Goal: Information Seeking & Learning: Learn about a topic

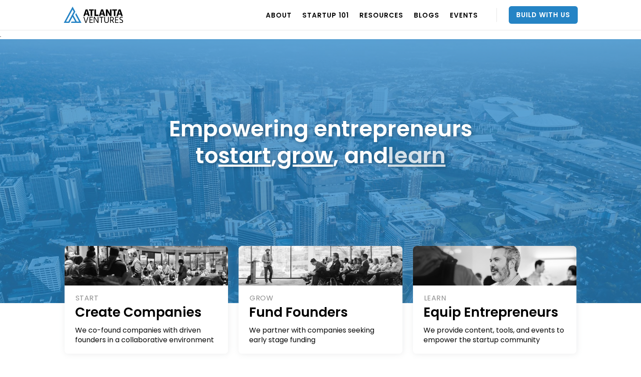
click at [405, 157] on link "learn" at bounding box center [417, 155] width 58 height 31
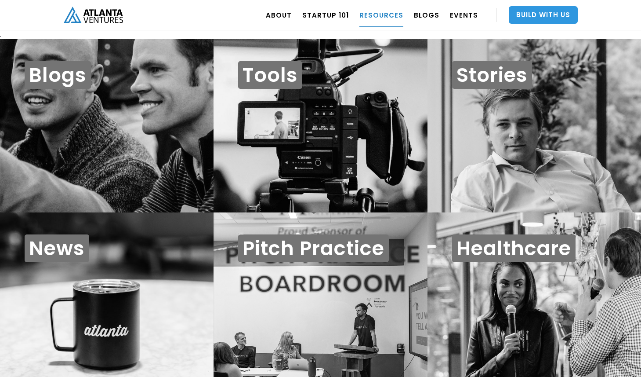
click at [532, 13] on link "Build With Us" at bounding box center [543, 15] width 69 height 18
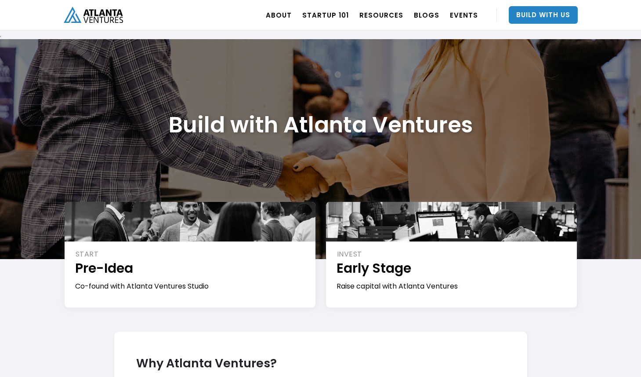
click at [357, 316] on div "INVEST Early Stage Raise capital with Atlanta Ventures Learn More →" at bounding box center [452, 267] width 262 height 130
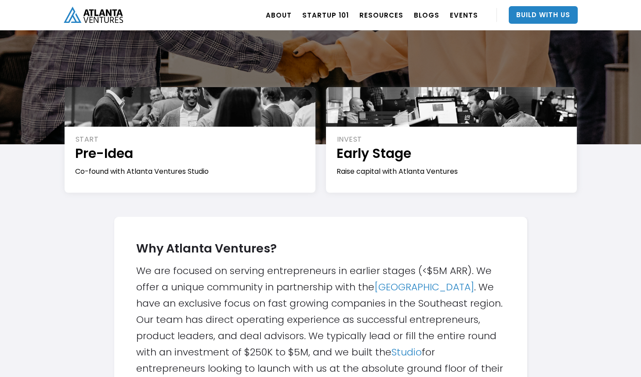
scroll to position [301, 0]
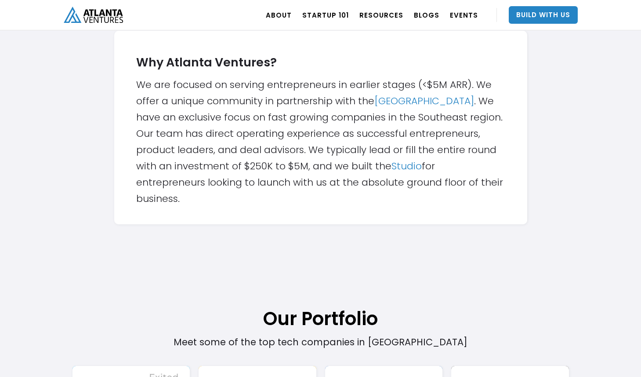
click at [356, 174] on div "Why Atlanta Ventures? We are focused on serving entrepreneurs in earlier stages…" at bounding box center [320, 127] width 369 height 158
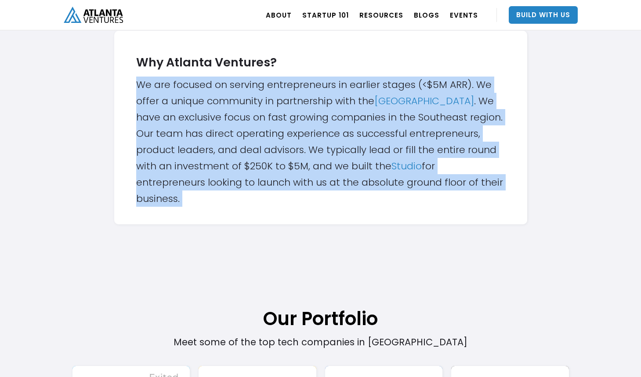
click at [356, 174] on div "Why Atlanta Ventures? We are focused on serving entrepreneurs in earlier stages…" at bounding box center [320, 127] width 369 height 158
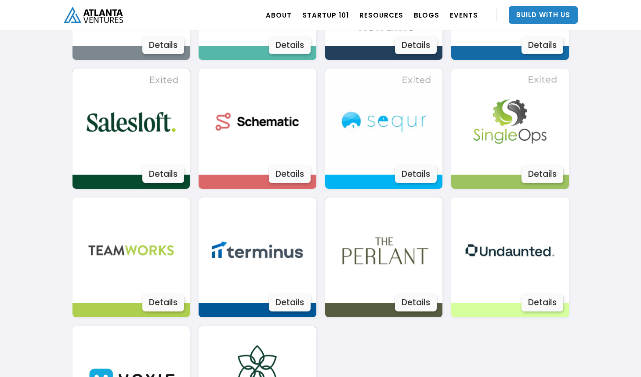
scroll to position [1650, 0]
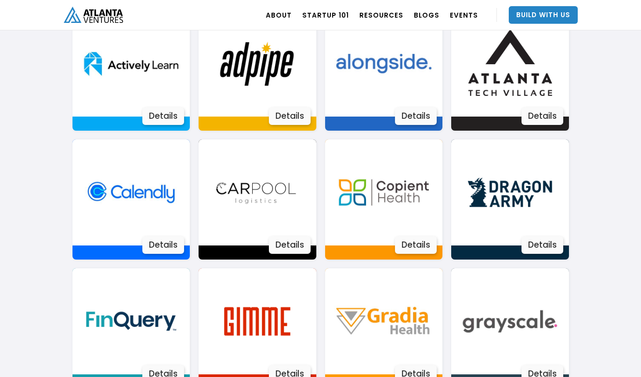
scroll to position [644, 0]
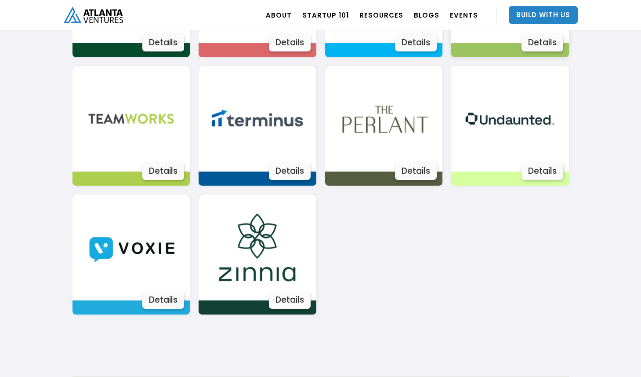
scroll to position [1636, 0]
